Goal: Information Seeking & Learning: Learn about a topic

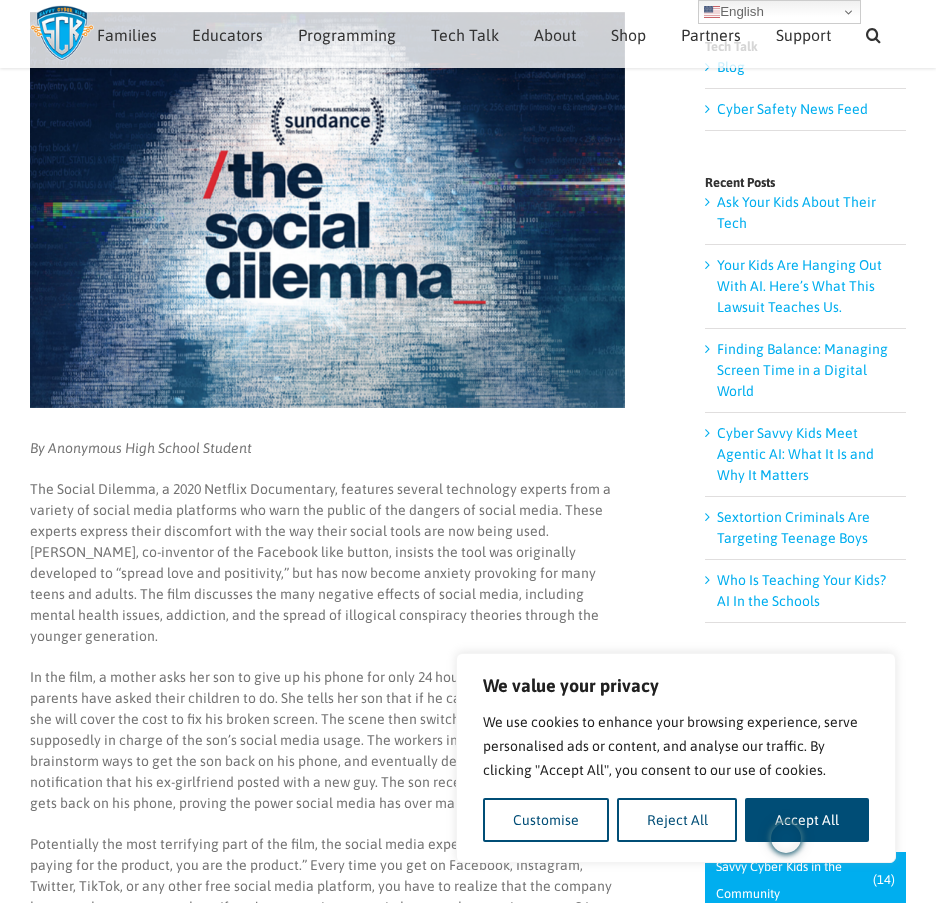
scroll to position [240, 0]
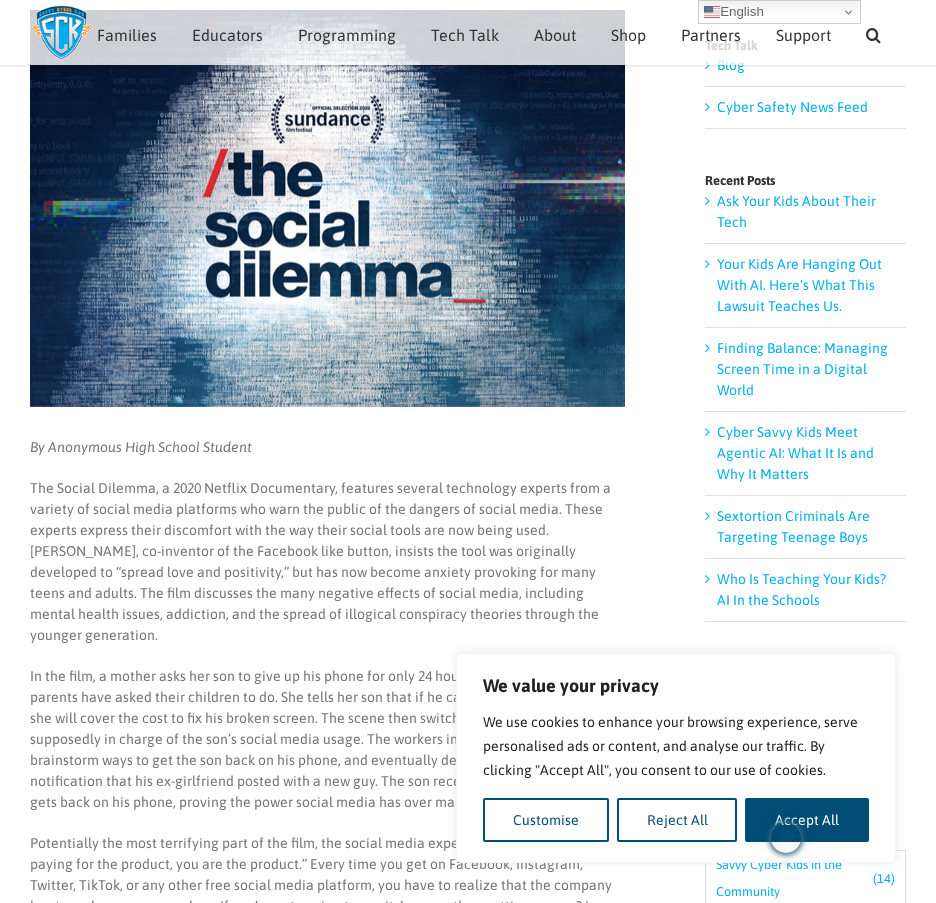
click at [307, 685] on p "In the film, a mother asks her son to give up his phone for only 24 hours, as I…" at bounding box center [327, 739] width 595 height 147
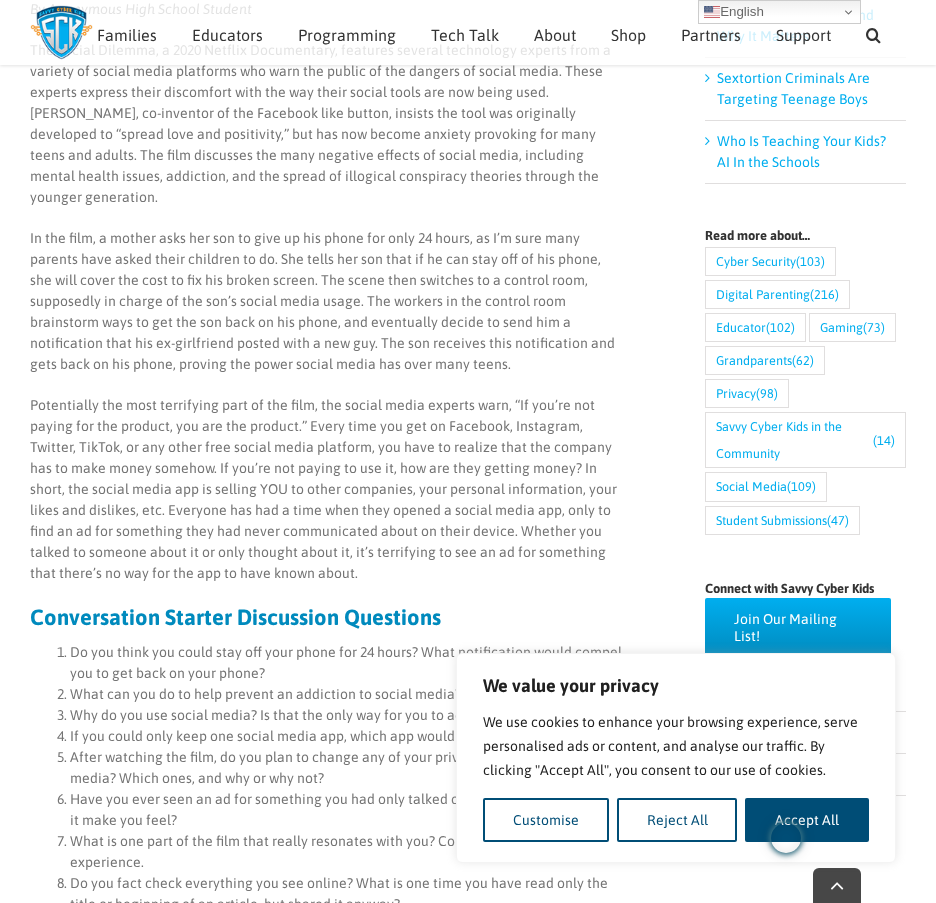
scroll to position [740, 0]
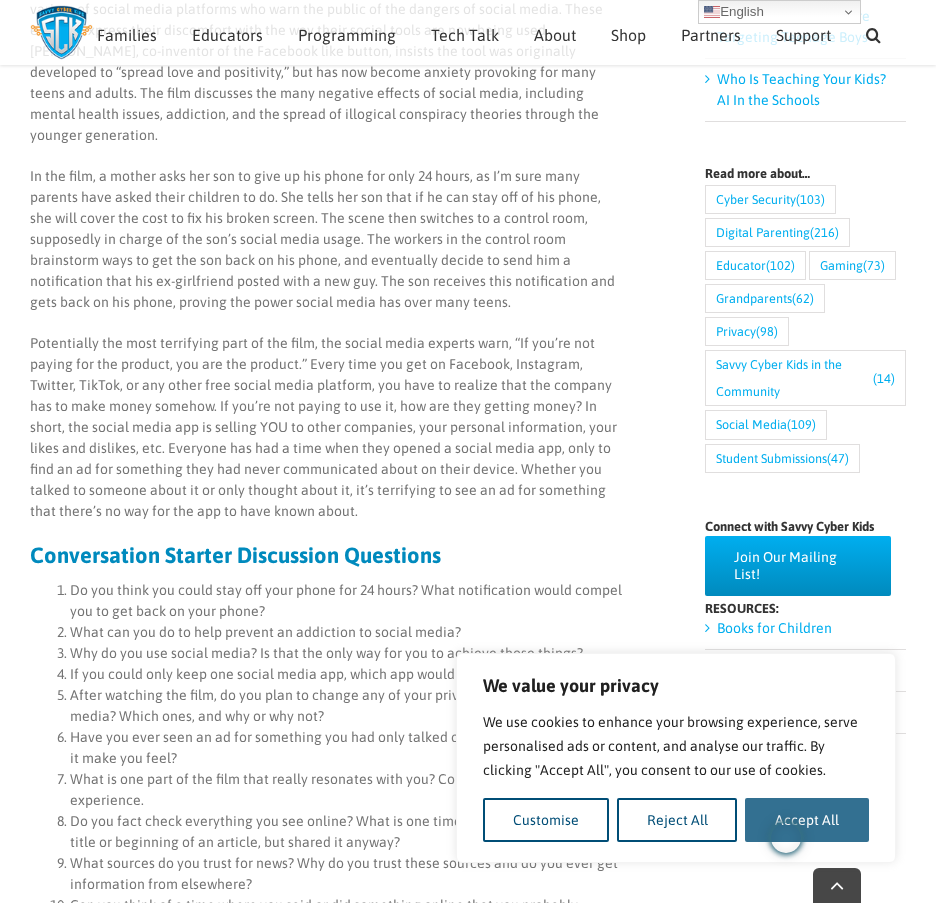
click at [841, 825] on button "Accept All" at bounding box center [807, 820] width 124 height 44
checkbox input "true"
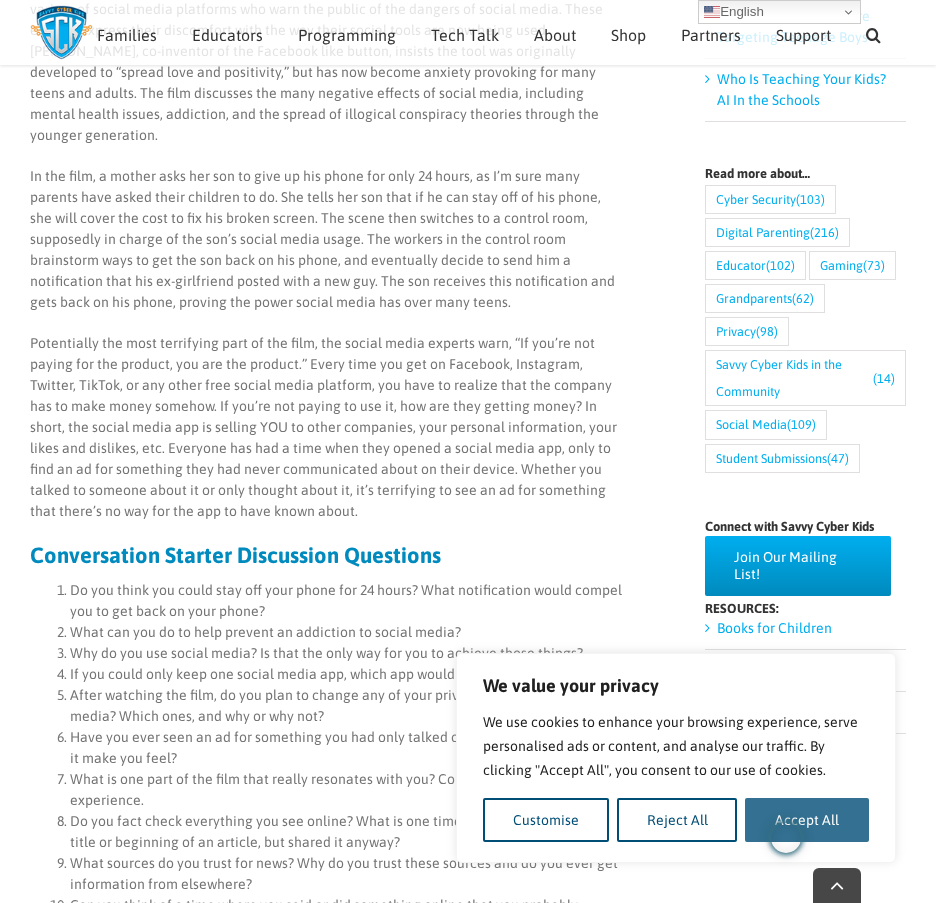
checkbox input "true"
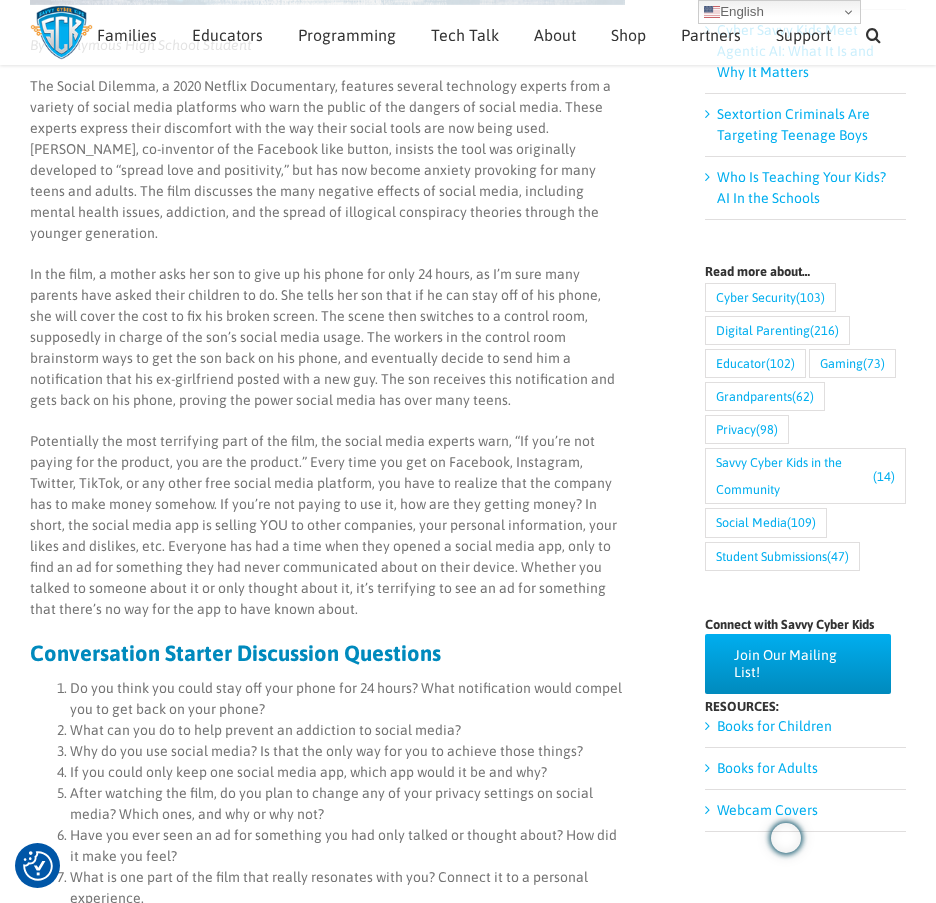
scroll to position [640, 0]
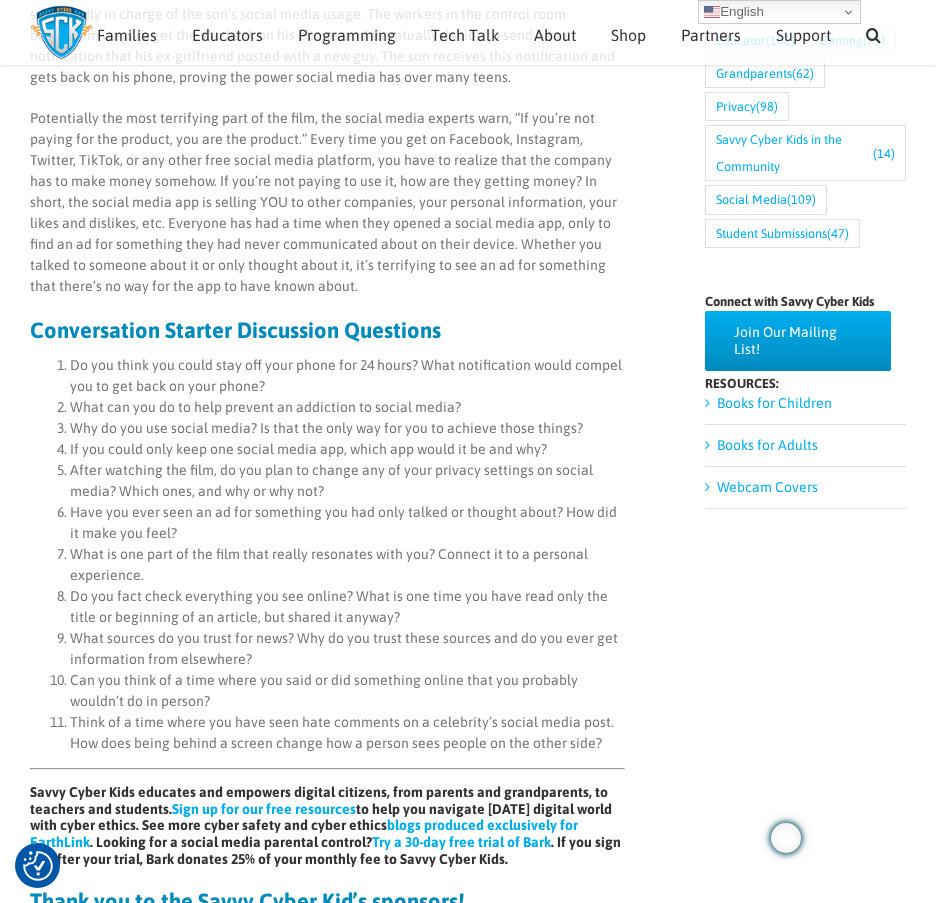
scroll to position [865, 0]
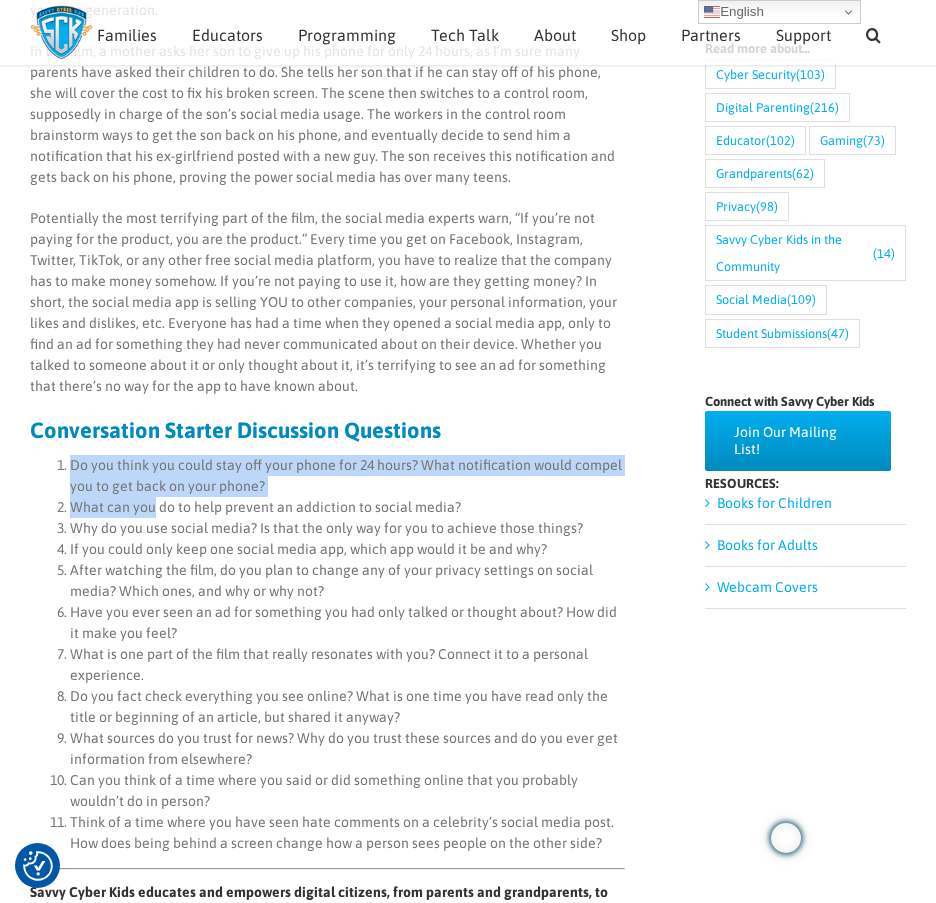
drag, startPoint x: 69, startPoint y: 438, endPoint x: 152, endPoint y: 482, distance: 93.9
click at [152, 482] on ol "Do you think you could stay off your phone for 24 hours? What notification woul…" at bounding box center [327, 654] width 595 height 399
click at [24, 449] on main "Discussion Questions for The Social Dilemma By Anonymous High School Student Th…" at bounding box center [468, 376] width 936 height 2183
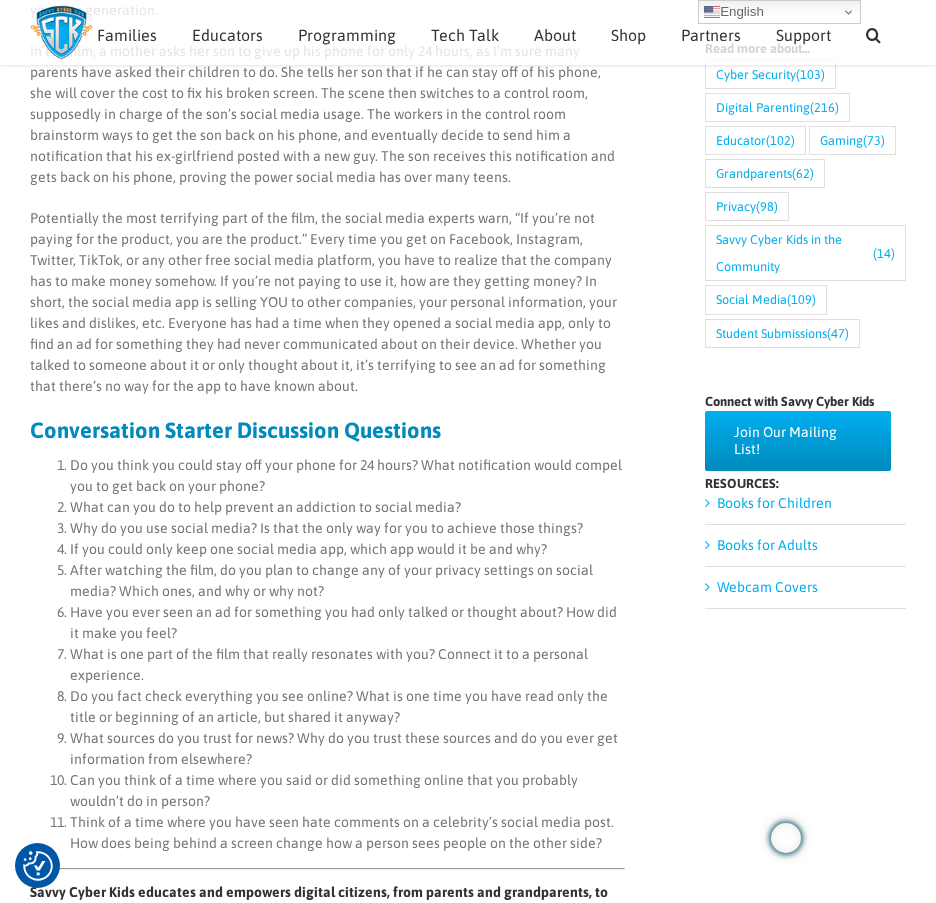
drag, startPoint x: 45, startPoint y: 443, endPoint x: 633, endPoint y: 837, distance: 707.6
click at [633, 837] on div "Discussion Questions for The Social Dilemma By Anonymous High School Student Th…" at bounding box center [468, 384] width 876 height 2088
copy li
